Goal: Information Seeking & Learning: Learn about a topic

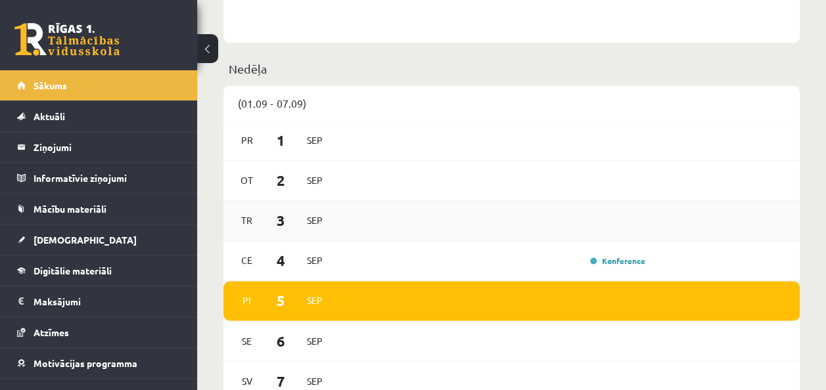
scroll to position [920, 0]
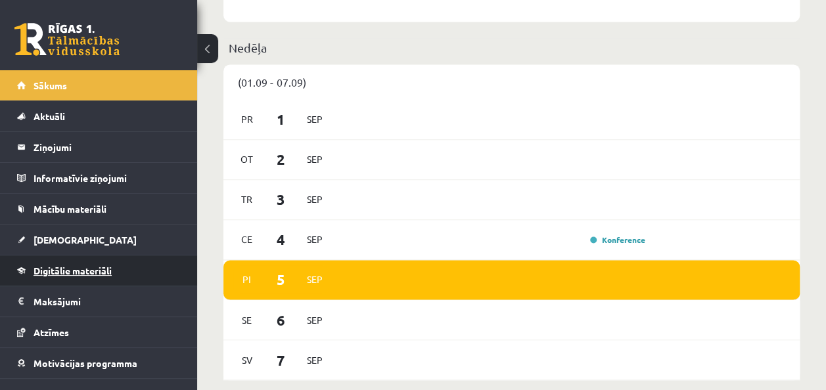
click at [139, 271] on link "Digitālie materiāli" at bounding box center [99, 271] width 164 height 30
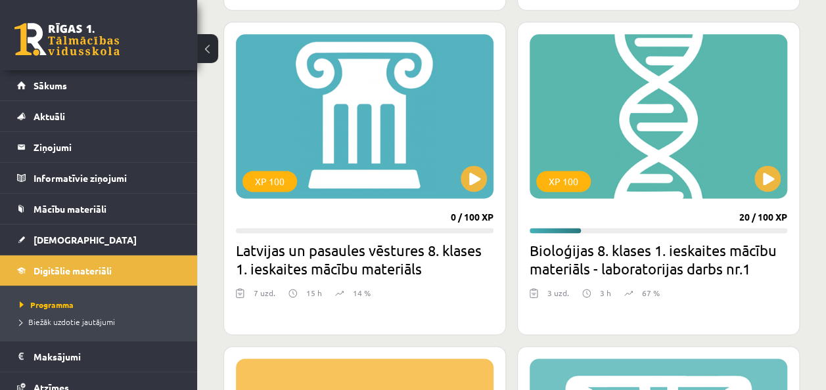
scroll to position [789, 0]
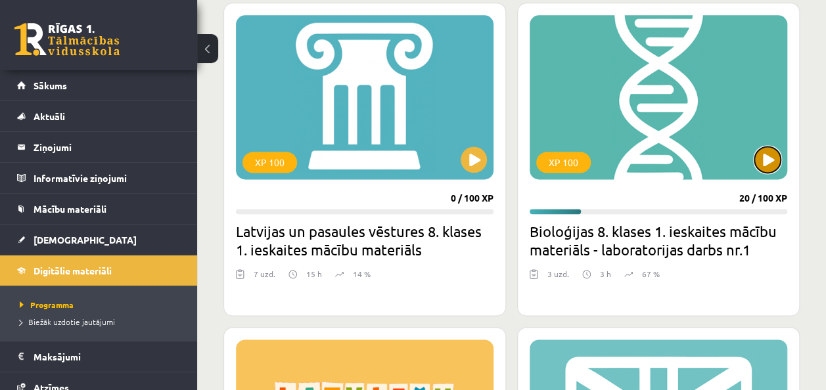
click at [766, 160] on button at bounding box center [768, 160] width 26 height 26
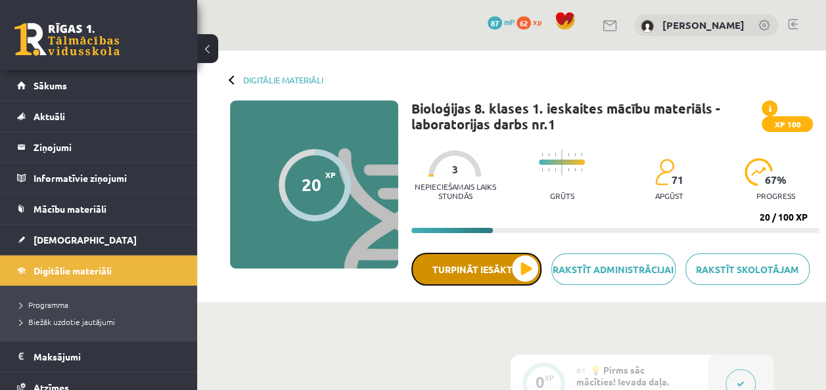
click at [531, 264] on button "Turpināt iesākto" at bounding box center [476, 269] width 130 height 33
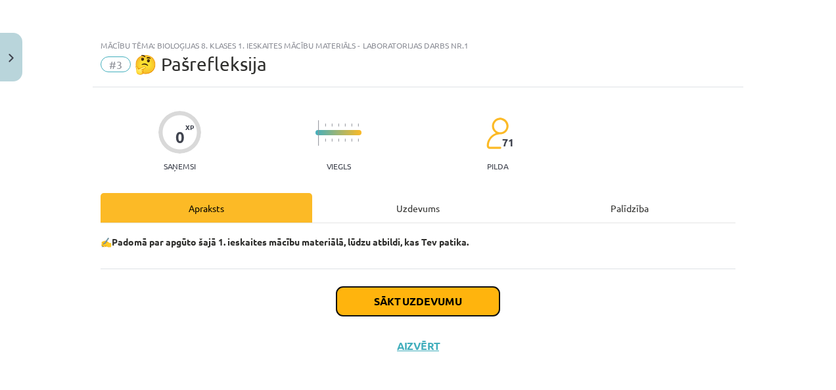
click at [473, 290] on button "Sākt uzdevumu" at bounding box center [418, 301] width 163 height 29
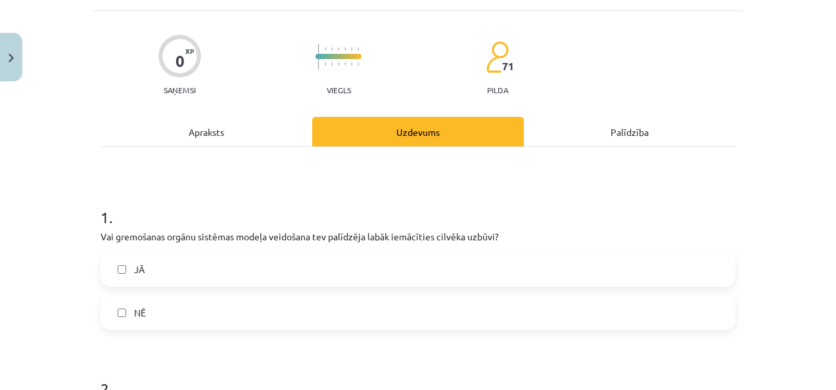
scroll to position [142, 0]
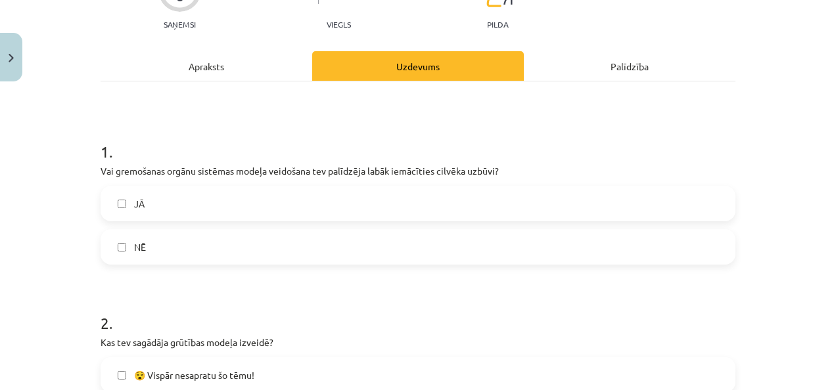
click at [459, 202] on label "JĀ" at bounding box center [418, 203] width 632 height 33
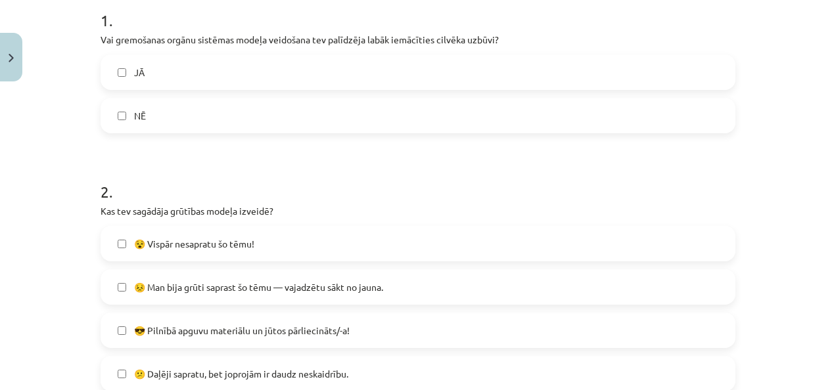
scroll to position [339, 0]
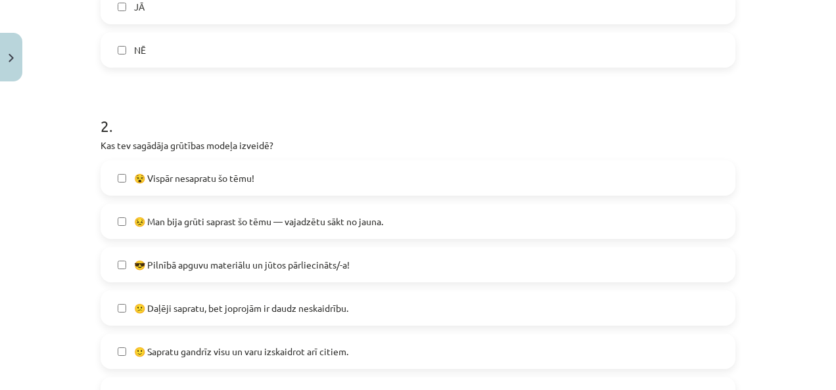
drag, startPoint x: 484, startPoint y: 214, endPoint x: 488, endPoint y: 239, distance: 26.0
click at [488, 239] on div "😵 Vispār nesapratu šo tēmu! 😣 Man bija grūti saprast šo tēmu — vajadzētu sākt n…" at bounding box center [418, 286] width 635 height 252
click at [391, 95] on h1 "2 ." at bounding box center [418, 114] width 635 height 41
click at [418, 210] on label "😣 Man bija grūti saprast šo tēmu — vajadzētu sākt no jauna." at bounding box center [418, 221] width 632 height 33
click at [402, 170] on label "😵 Vispār nesapratu šo tēmu!" at bounding box center [418, 178] width 632 height 33
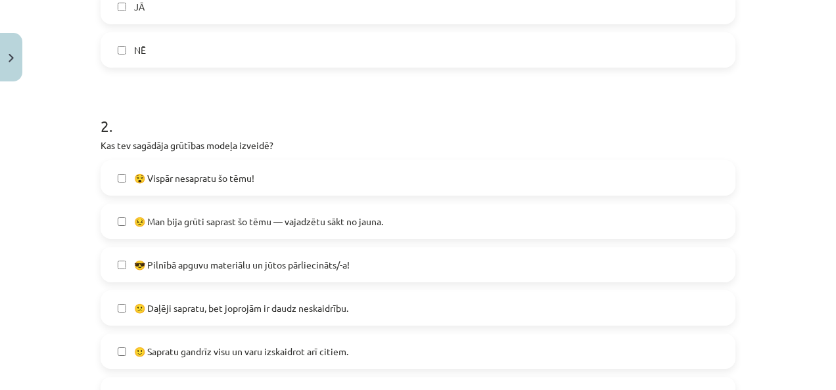
click at [404, 171] on label "😵 Vispār nesapratu šo tēmu!" at bounding box center [418, 178] width 632 height 33
click at [446, 223] on label "😣 Man bija grūti saprast šo tēmu — vajadzētu sākt no jauna." at bounding box center [418, 221] width 632 height 33
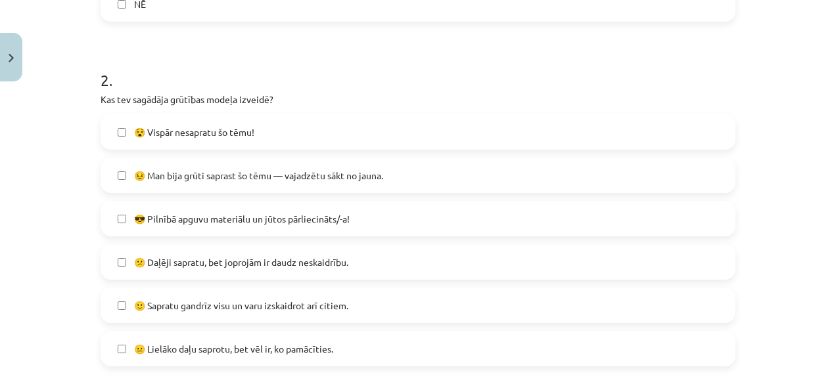
scroll to position [405, 0]
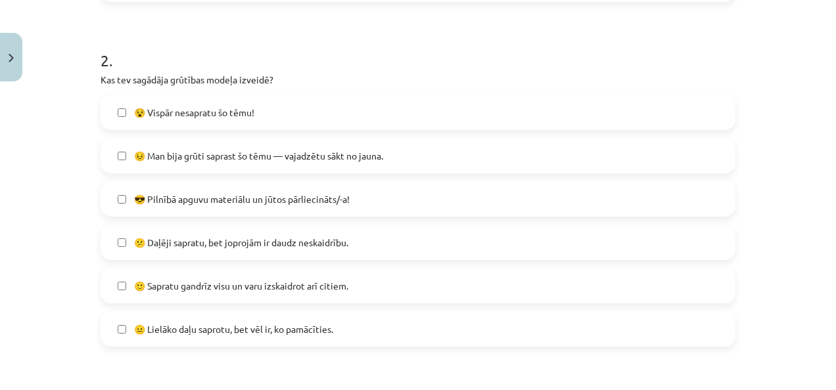
click at [117, 279] on label "🙂 Sapratu gandrīz visu un varu izskaidrot arī citiem." at bounding box center [418, 286] width 632 height 33
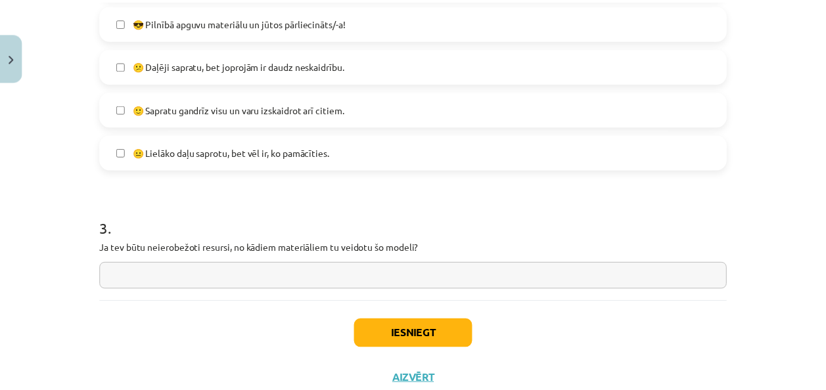
scroll to position [602, 0]
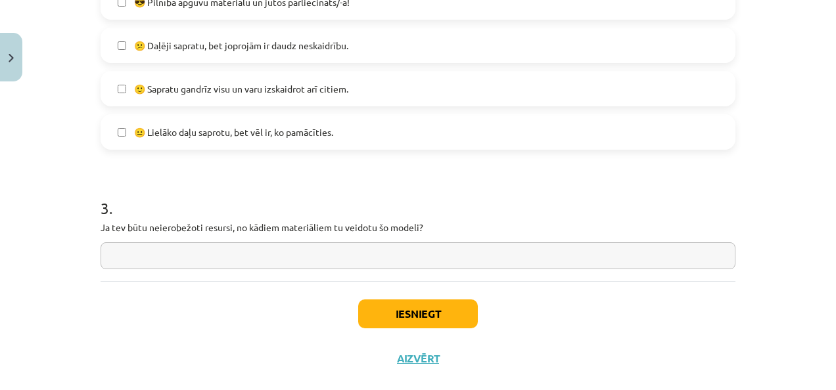
drag, startPoint x: 96, startPoint y: 225, endPoint x: 185, endPoint y: 245, distance: 91.4
click at [185, 245] on div "3 . Ja tev būtu neierobežoti resursi, no kādiem materiāliem tu veidotu šo model…" at bounding box center [418, 222] width 635 height 93
copy p
click at [455, 224] on p "Ja tev būtu neierobežoti resursi, no kādiem materiāliem tu veidotu šo modeli?" at bounding box center [418, 228] width 635 height 14
click at [14, 57] on button "Close" at bounding box center [11, 57] width 22 height 49
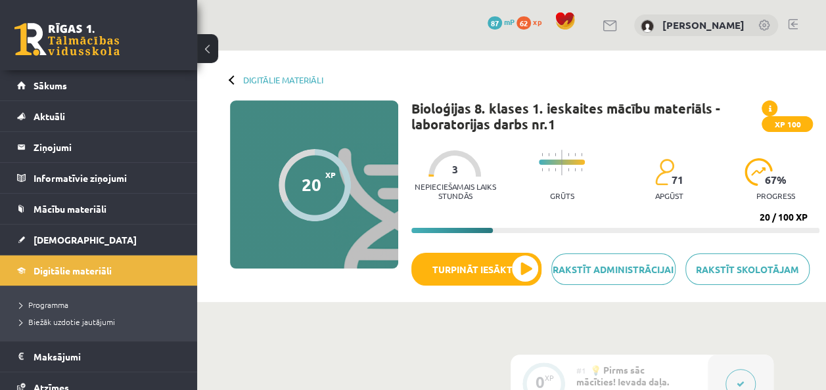
click at [229, 78] on div "Digitālie materiāli 20 XP XP 100 20 / 100 XP Bioloģijas 8. klases 1. ieskaites …" at bounding box center [511, 177] width 629 height 252
click at [250, 76] on link "Digitālie materiāli" at bounding box center [283, 80] width 80 height 10
click at [297, 80] on link "Digitālie materiāli" at bounding box center [283, 80] width 80 height 10
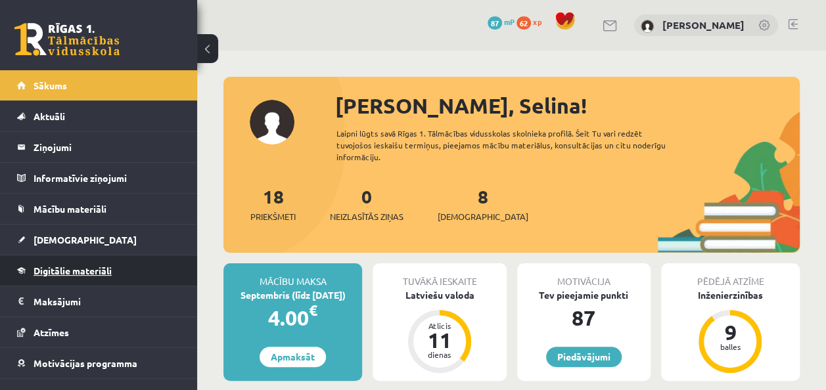
click at [115, 273] on link "Digitālie materiāli" at bounding box center [99, 271] width 164 height 30
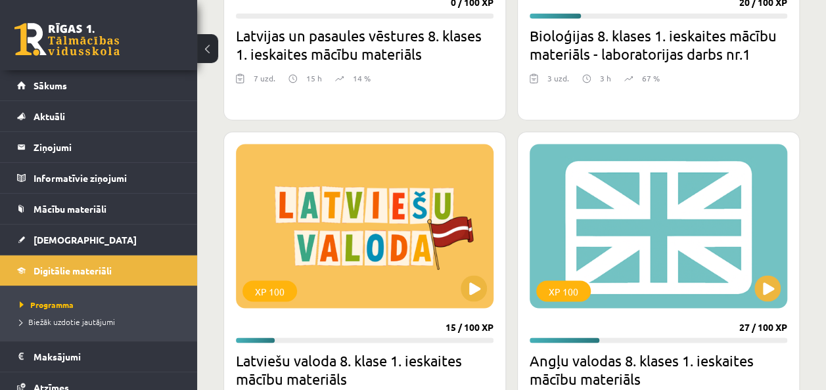
scroll to position [986, 0]
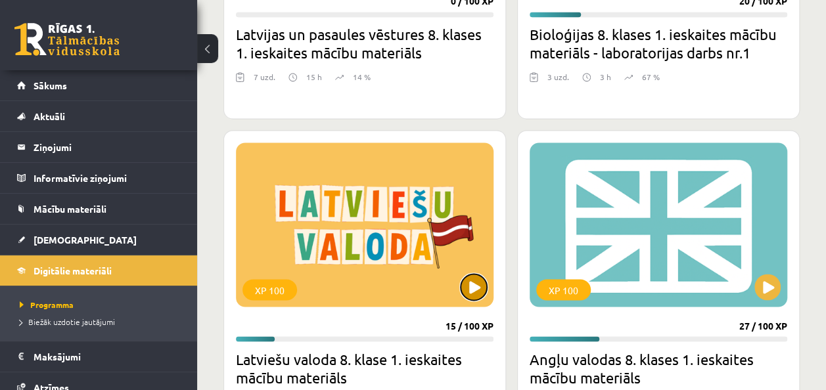
click at [471, 280] on button at bounding box center [474, 287] width 26 height 26
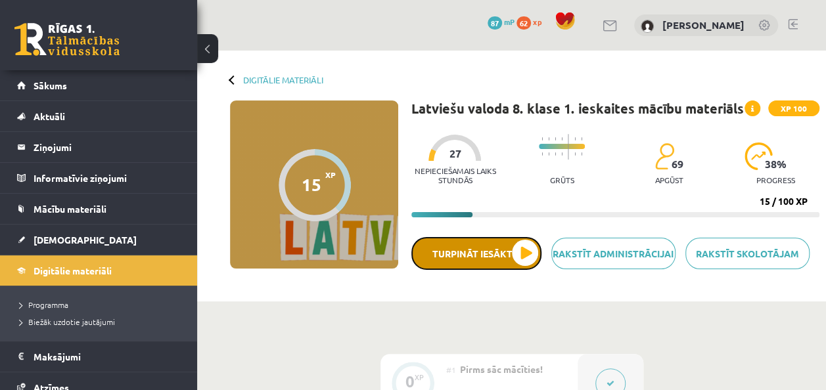
drag, startPoint x: 522, startPoint y: 252, endPoint x: 515, endPoint y: 257, distance: 8.0
click at [515, 257] on button "Turpināt iesākto" at bounding box center [476, 253] width 130 height 33
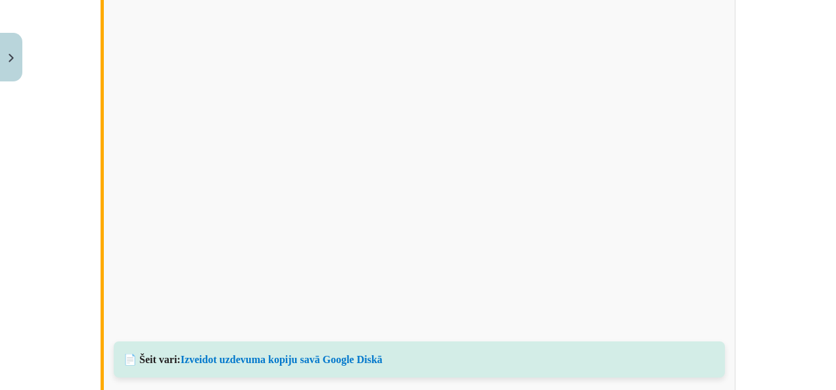
scroll to position [855, 0]
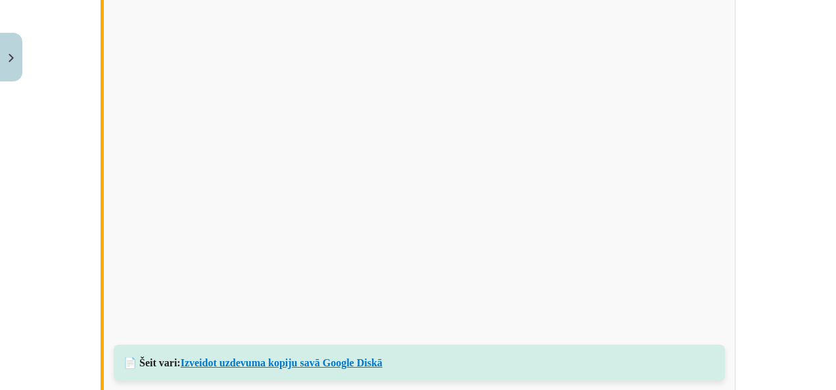
click at [372, 360] on link "Izveidot uzdevuma kopiju savā Google Diskā" at bounding box center [282, 363] width 202 height 11
